Goal: Task Accomplishment & Management: Use online tool/utility

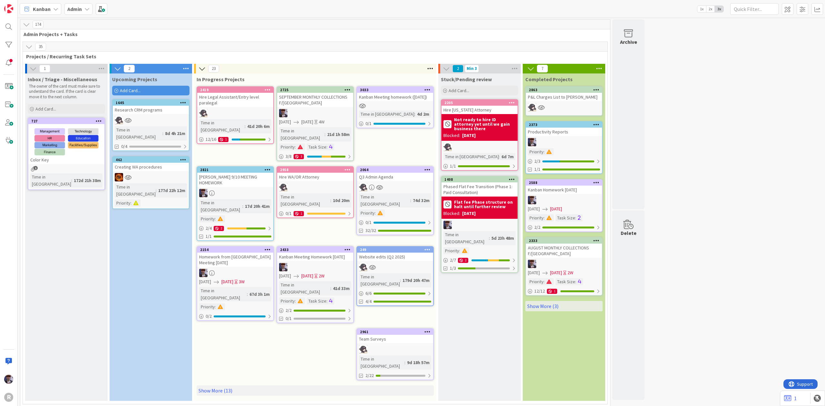
scroll to position [1583, 0]
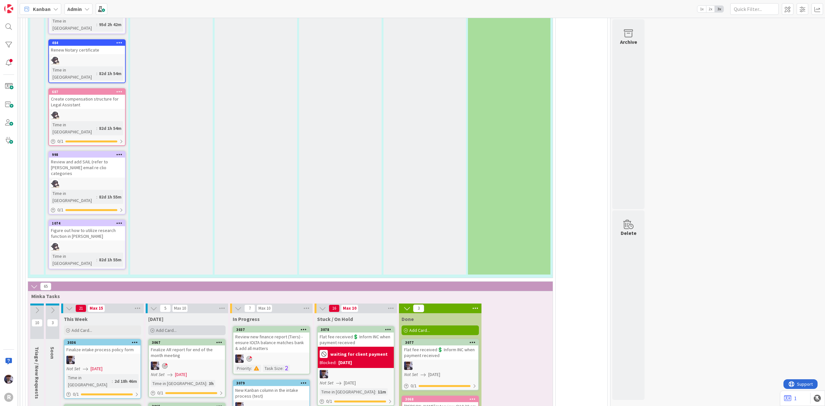
click at [185, 325] on div "Add Card..." at bounding box center [186, 330] width 77 height 10
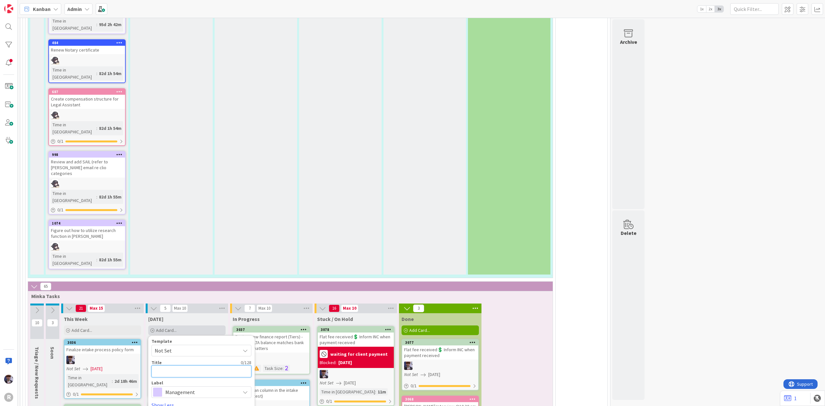
type textarea "P"
type textarea "x"
type textarea "Pr"
type textarea "x"
type textarea "Pre"
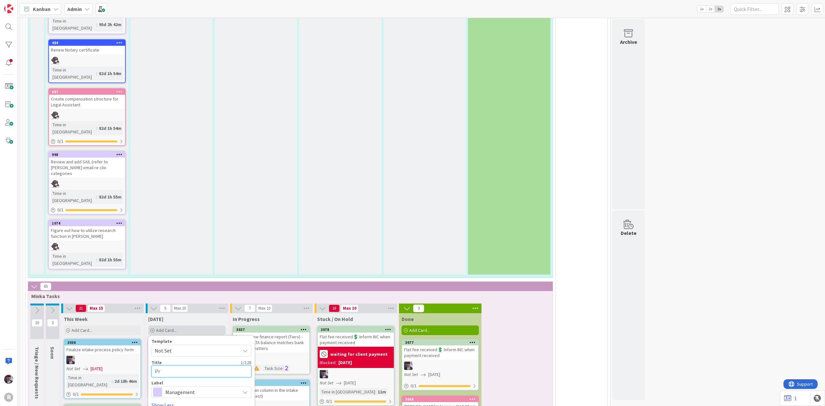
type textarea "x"
type textarea "Prep"
type textarea "x"
type textarea "Prepa"
type textarea "x"
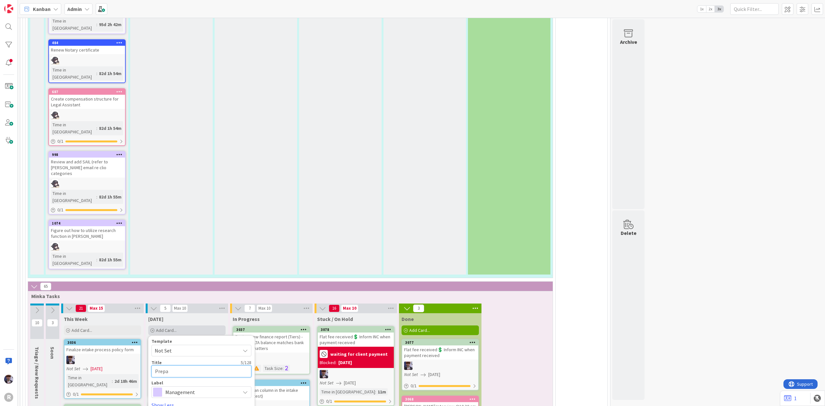
type textarea "Prepar"
type textarea "x"
type textarea "Prepare"
type textarea "x"
type textarea "Prepare"
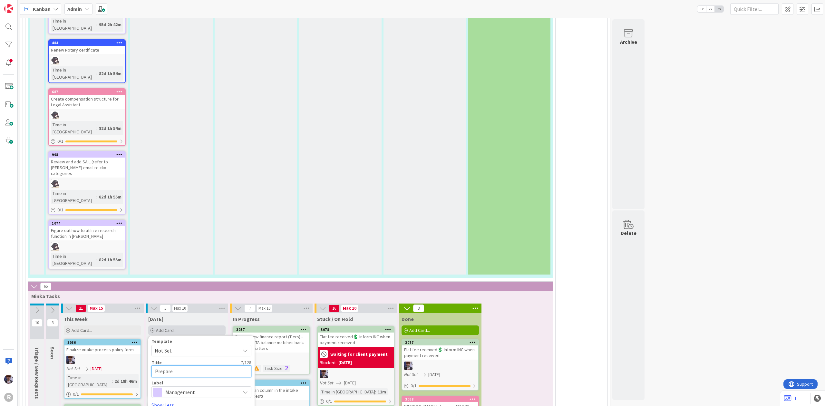
type textarea "x"
type textarea "Prepare t"
type textarea "x"
type textarea "Prepare tr"
type textarea "x"
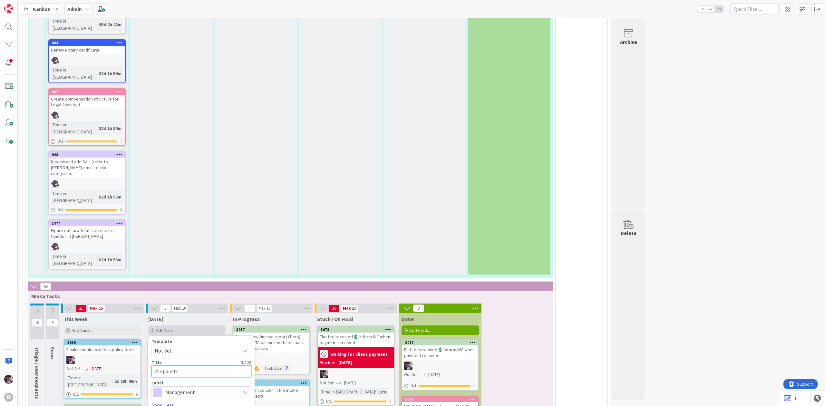
type textarea "Prepare tra"
type textarea "x"
type textarea "Prepare [PERSON_NAME]"
type textarea "x"
type textarea "Prepare trans"
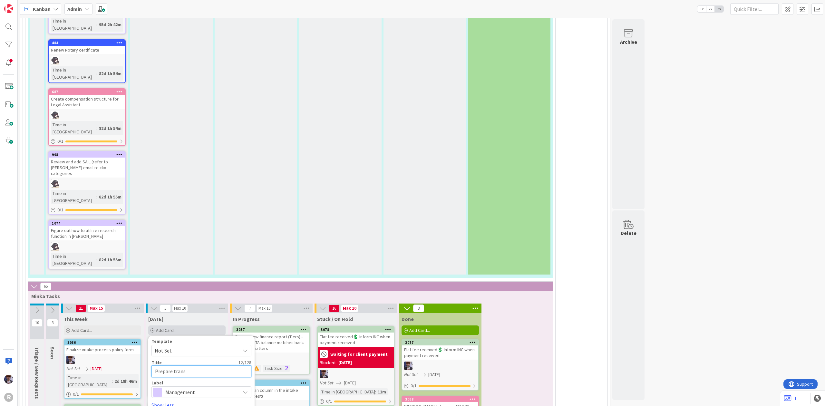
type textarea "x"
type textarea "Prepare transa"
type textarea "x"
type textarea "Prepare transac"
type textarea "x"
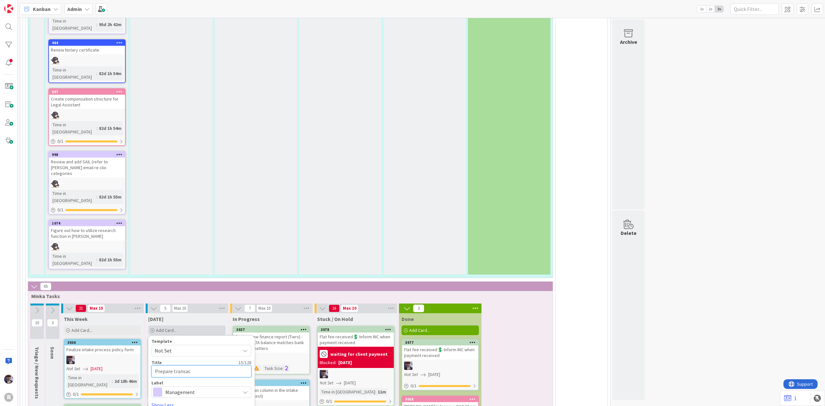
type textarea "Prepare transact"
type textarea "x"
type textarea "Prepare transacti"
type textarea "x"
type textarea "Prepare transactio"
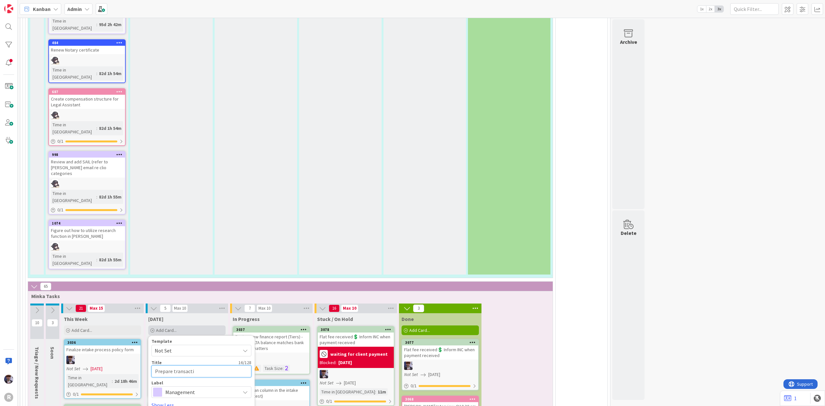
type textarea "x"
type textarea "Prepare transaction"
type textarea "x"
type textarea "Prepare transactions"
type textarea "x"
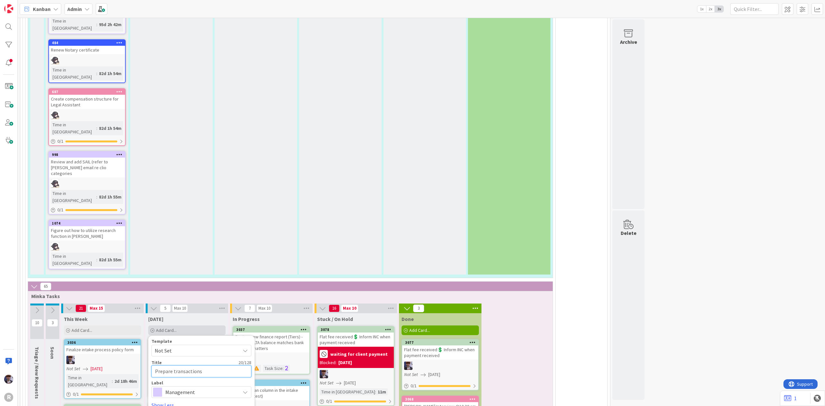
type textarea "Prepare transactions"
type textarea "x"
type textarea "Prepare transactions r"
type textarea "x"
type textarea "Prepare transactions re"
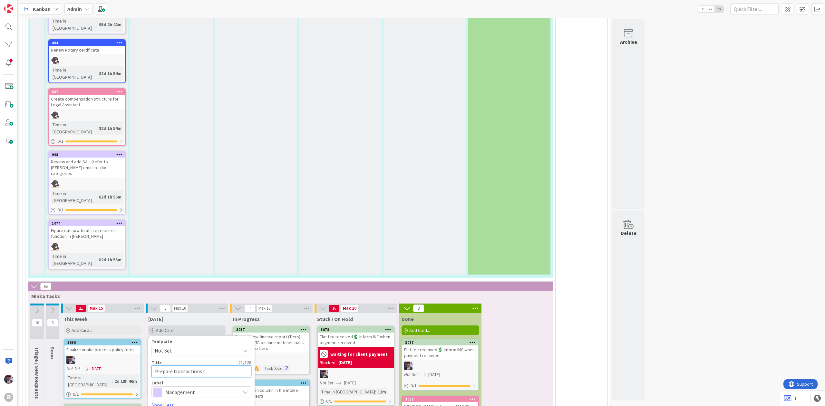
type textarea "x"
type textarea "Prepare transactions rec"
type textarea "x"
type textarea "Prepare transactions reco"
type textarea "x"
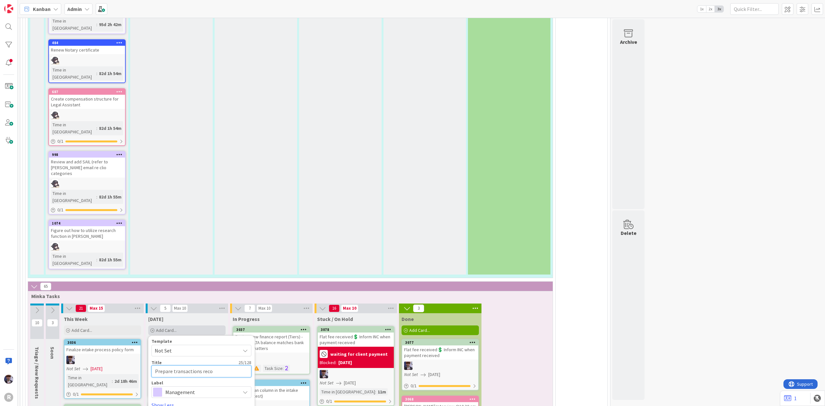
type textarea "Prepare transactions recon"
type textarea "x"
type textarea "Prepare transactions reconc"
type textarea "x"
type textarea "Prepare transactions reconci"
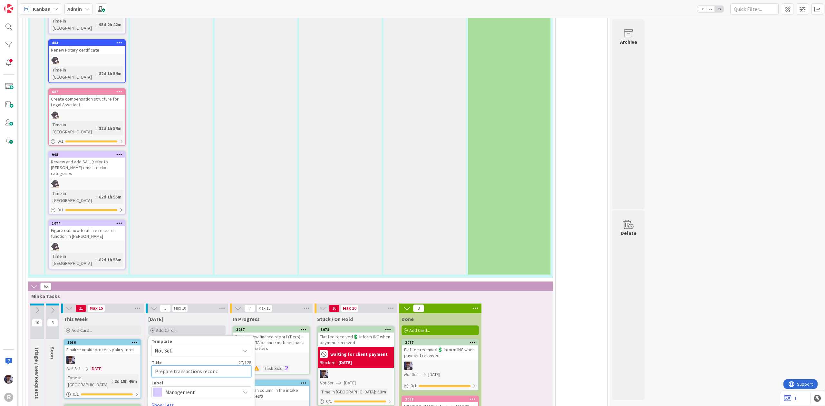
type textarea "x"
type textarea "Prepare transactions reconcil"
type textarea "x"
type textarea "Prepare transactions reconcili"
type textarea "x"
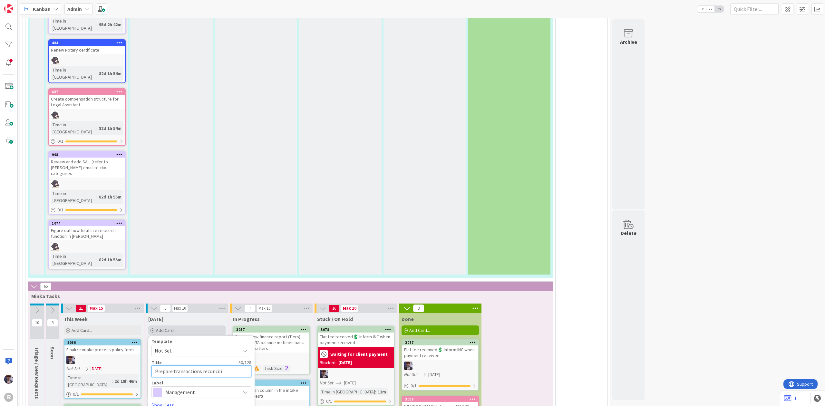
type textarea "Prepare transactions reconcilia"
type textarea "x"
type textarea "Prepare transactions reconciliat"
type textarea "x"
type textarea "Prepare transactions reconciliati"
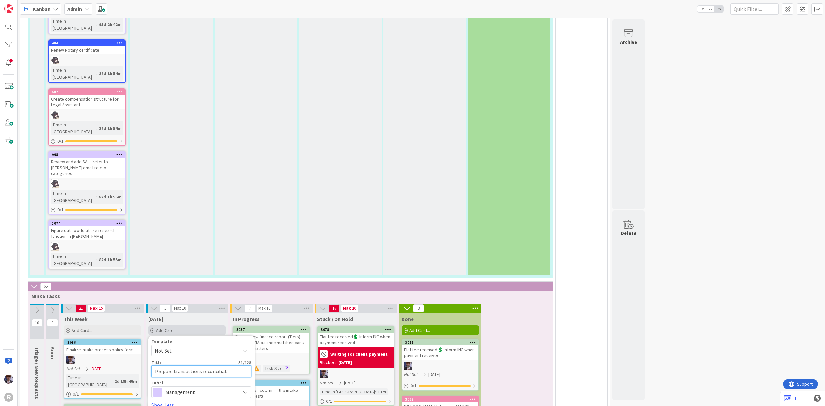
type textarea "x"
type textarea "Prepare transactions reconciliatio"
type textarea "x"
type textarea "Prepare transactions reconciliation"
type textarea "x"
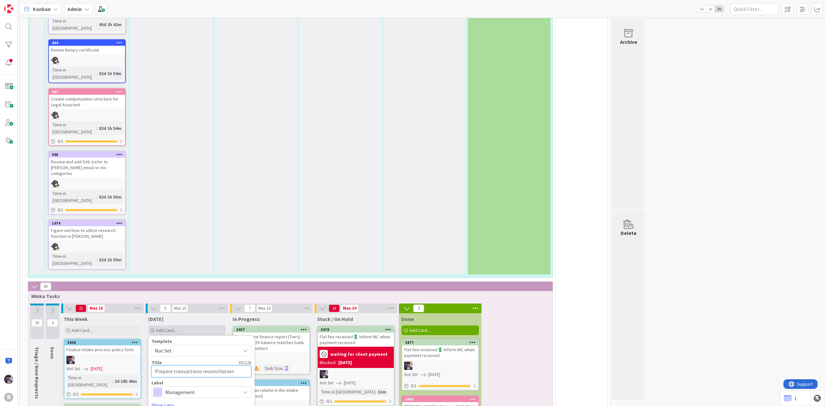
type textarea "Prepare transactions reconciliation"
type textarea "x"
type textarea "Prepare transactions reconciliation t"
type textarea "x"
type textarea "Prepare transactions reconciliation to"
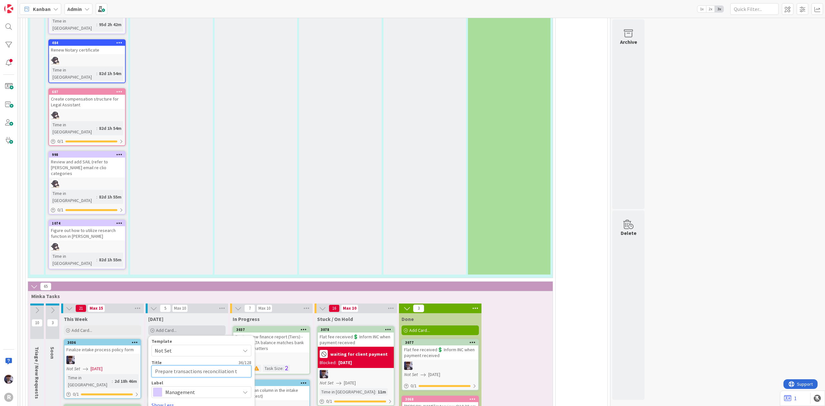
type textarea "x"
type textarea "Prepare transactions reconciliation to"
type textarea "x"
type textarea "Prepare transactions reconciliation to A"
type textarea "x"
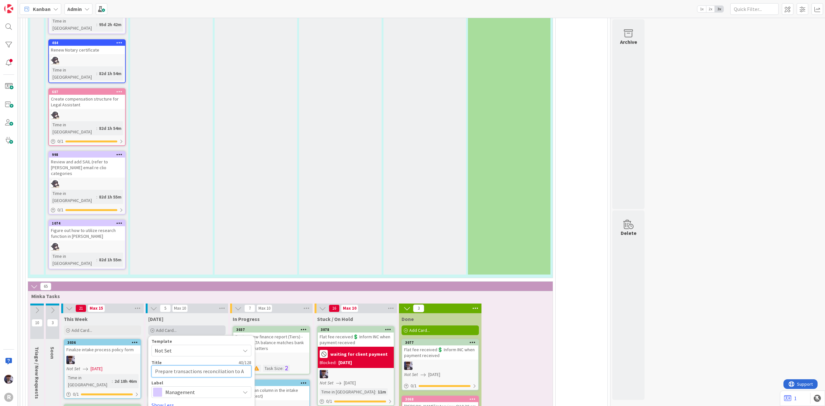
type textarea "Prepare transactions reconciliation to Am"
type textarea "x"
type textarea "Prepare transactions reconciliation to Amm"
type textarea "x"
type textarea "Prepare transactions reconciliation to Amma"
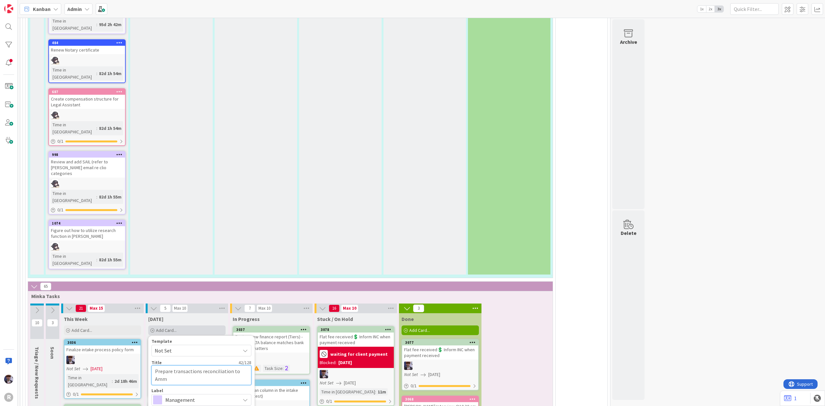
type textarea "x"
type textarea "Prepare transactions reconciliation to [PERSON_NAME]"
type textarea "x"
type textarea "Prepare transactions reconciliation to [PERSON_NAME]"
click at [181, 394] on div "Management" at bounding box center [201, 400] width 100 height 12
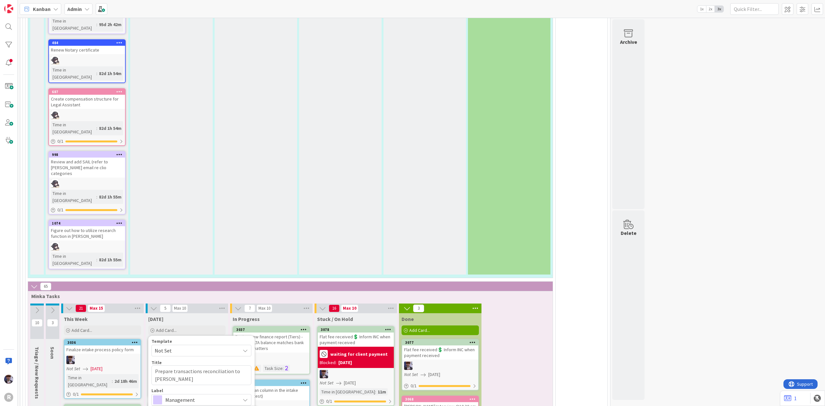
type textarea "x"
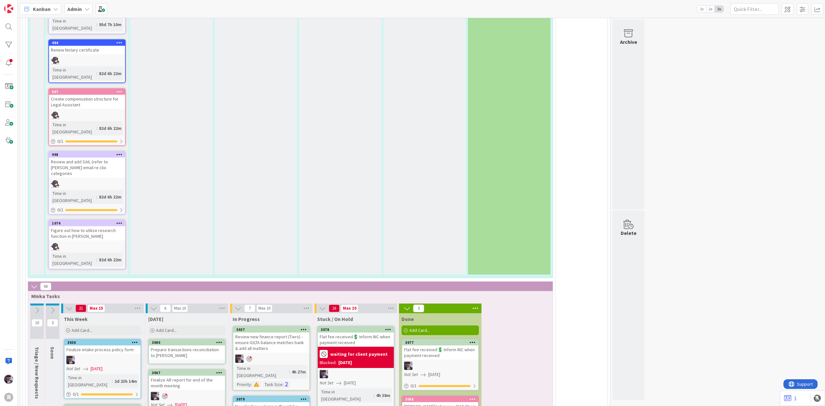
click at [178, 345] on div "Prepare transactions reconciliation to [PERSON_NAME]" at bounding box center [187, 352] width 76 height 14
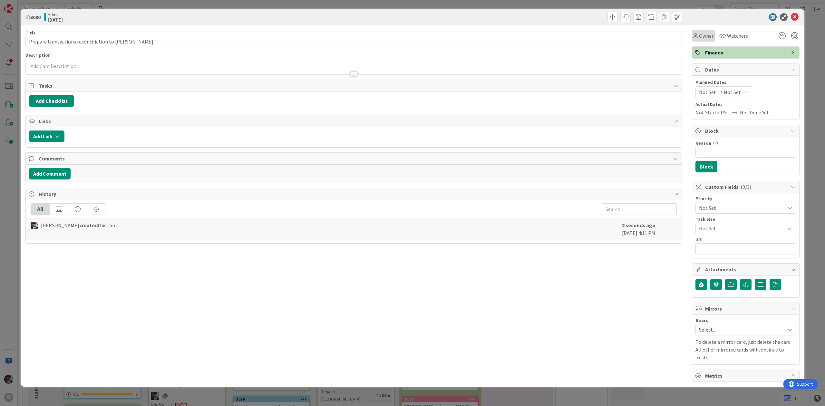
click at [704, 36] on span "Owner" at bounding box center [706, 36] width 14 height 8
click at [733, 84] on span "[PERSON_NAME]" at bounding box center [732, 84] width 31 height 10
click at [810, 57] on div "ID 3080 Admin [DATE] Title 44 / 128 Prepare transactions reconciliation to Amma…" at bounding box center [412, 203] width 825 height 406
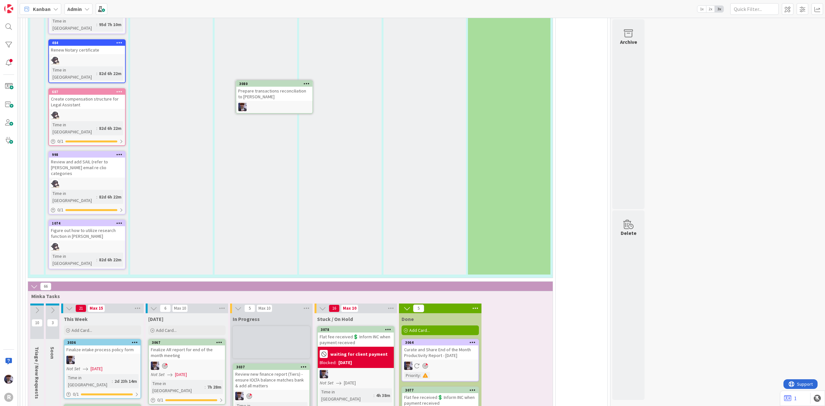
scroll to position [1582, 0]
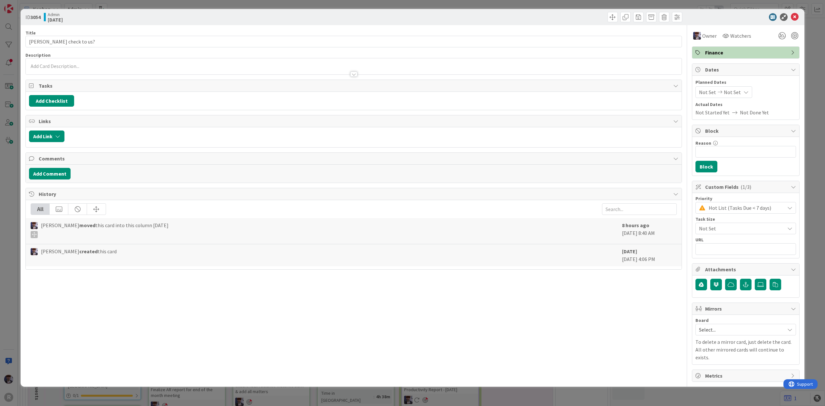
click at [812, 257] on div "ID 3054 Admin [DATE] Title 21 / 128 [PERSON_NAME] check to us? Description Owne…" at bounding box center [412, 203] width 825 height 406
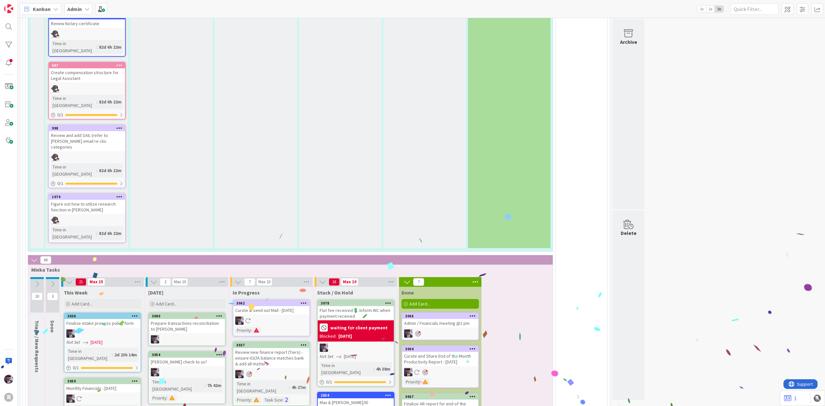
scroll to position [1625, 0]
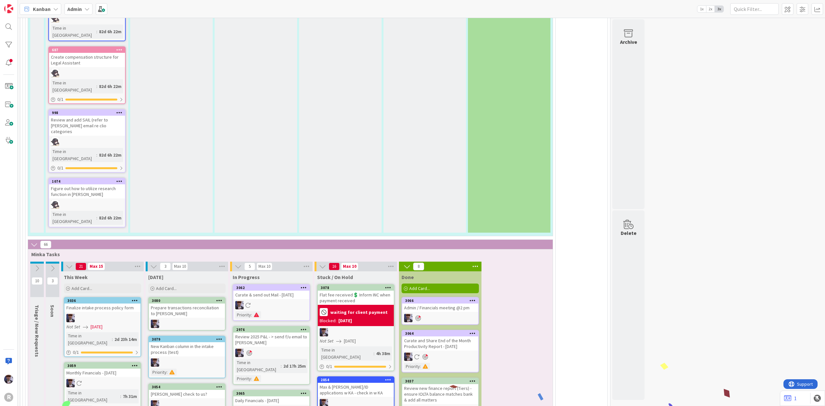
click at [354, 291] on div "Flat fee received💲 Inform INC when payment received" at bounding box center [356, 298] width 76 height 14
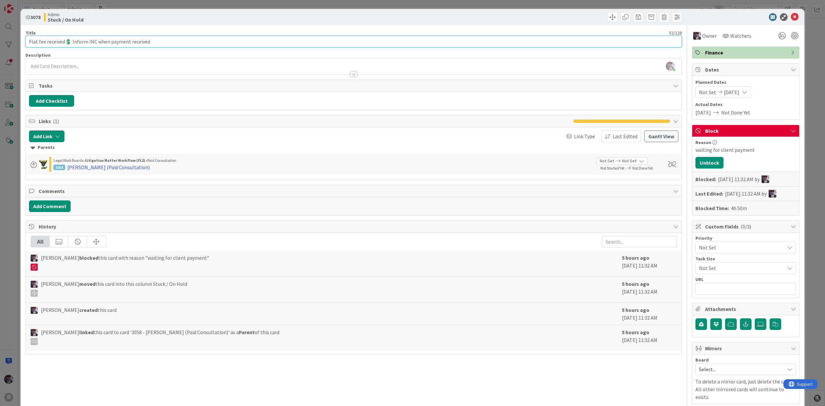
click at [27, 43] on input "Flat fee received💲 Inform INC when payment received" at bounding box center [353, 42] width 656 height 12
type input "[PERSON_NAME]: Flat fee received💲 Inform INC when payment received"
click at [1, 167] on div "ID 3078 Admin Stuck / On Hold Title 60 / 128 [PERSON_NAME]: Flat fee received💲 …" at bounding box center [412, 203] width 825 height 406
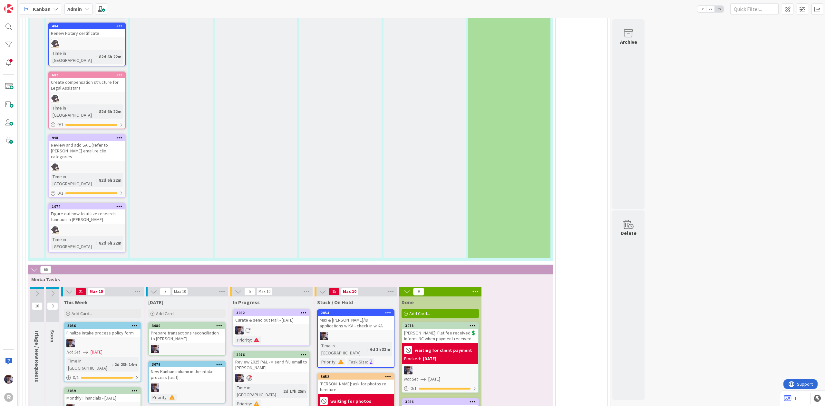
click at [441, 329] on div "[PERSON_NAME]: Flat fee received💲 Inform INC when payment received" at bounding box center [440, 336] width 76 height 14
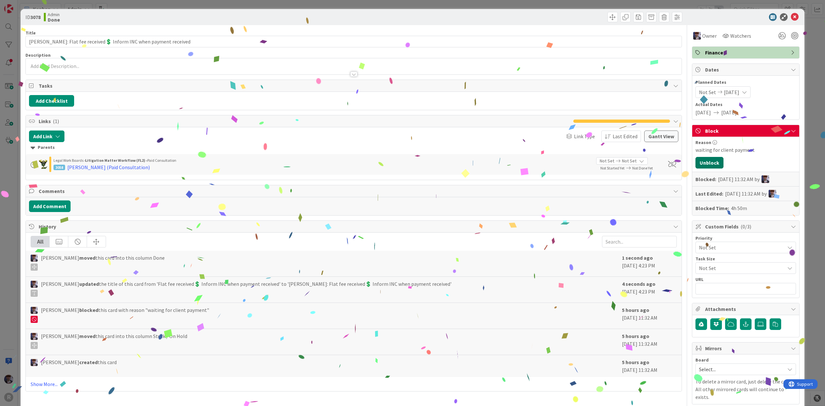
click at [707, 166] on button "Unblock" at bounding box center [709, 163] width 28 height 12
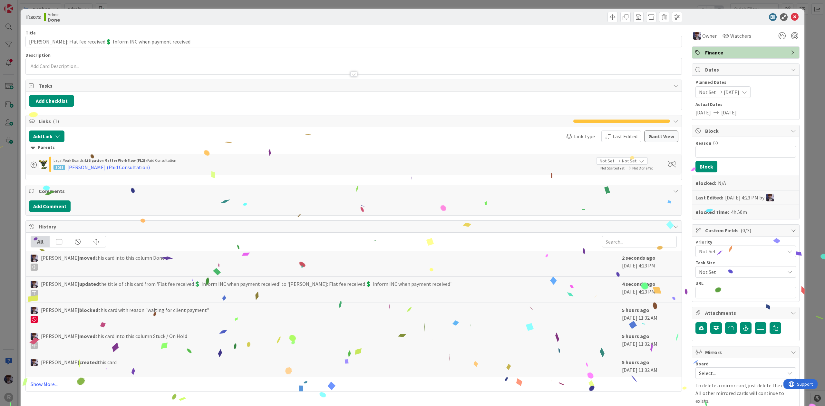
click at [798, 119] on div "ID 3078 Admin Done Title 60 / 128 [PERSON_NAME]: Flat fee received💲 Inform INC …" at bounding box center [413, 219] width 784 height 421
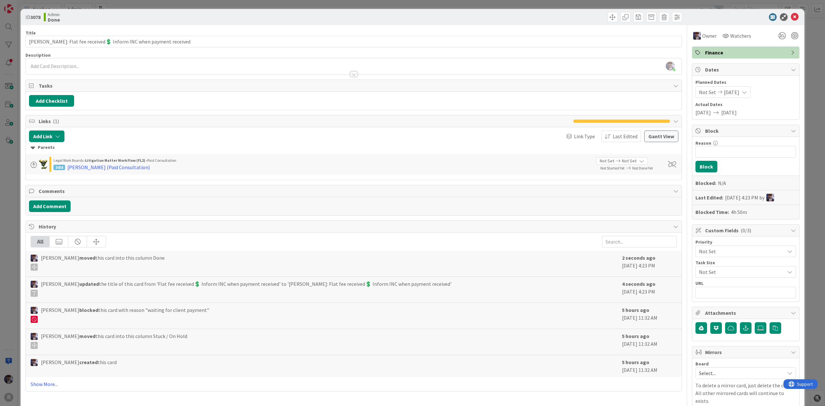
click at [797, 37] on div "ID 3078 Admin Done Title 60 / 128 [PERSON_NAME]: Flat fee received💲 Inform INC …" at bounding box center [413, 219] width 784 height 421
click at [807, 44] on div "ID 3078 Admin Done Title 60 / 128 [PERSON_NAME]: Flat fee received💲 Inform INC …" at bounding box center [412, 203] width 825 height 406
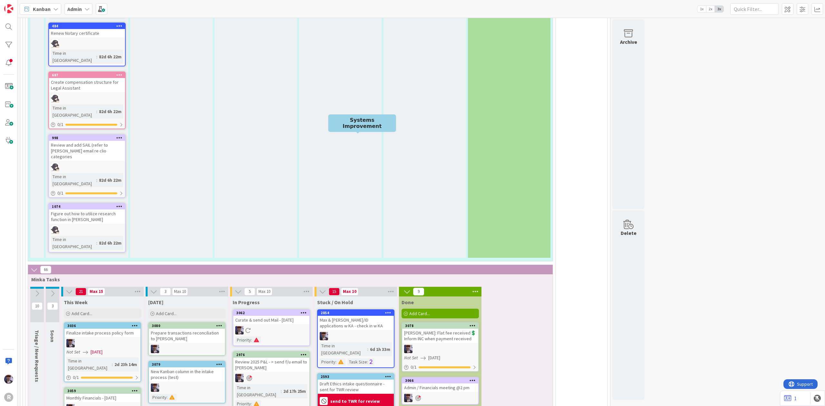
click at [357, 380] on div "Draft Ethics intake questionnaire - sent for TWR review" at bounding box center [356, 387] width 76 height 14
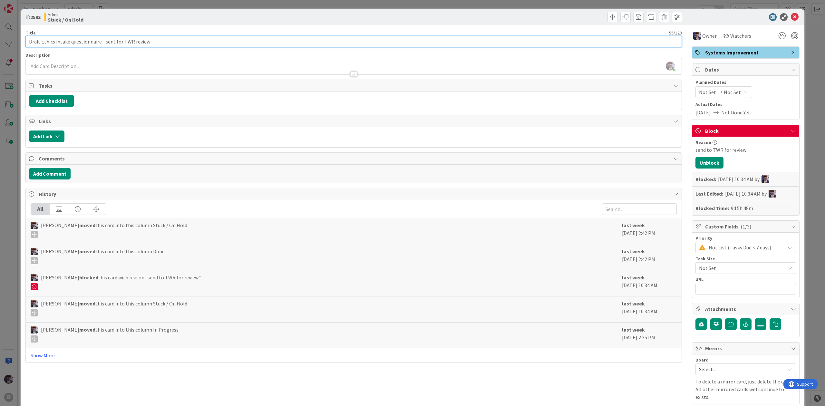
click at [226, 43] on input "Draft Ethics intake questionnaire - sent for TWR review" at bounding box center [353, 42] width 656 height 12
type input "Draft Ethics intake questionnaire - sent for TWR review: print out!!!"
click at [813, 56] on div "ID 2593 Admin Stuck / On Hold Title 69 / 128 Draft Ethics intake questionnaire …" at bounding box center [412, 203] width 825 height 406
